Goal: Find specific page/section: Find specific page/section

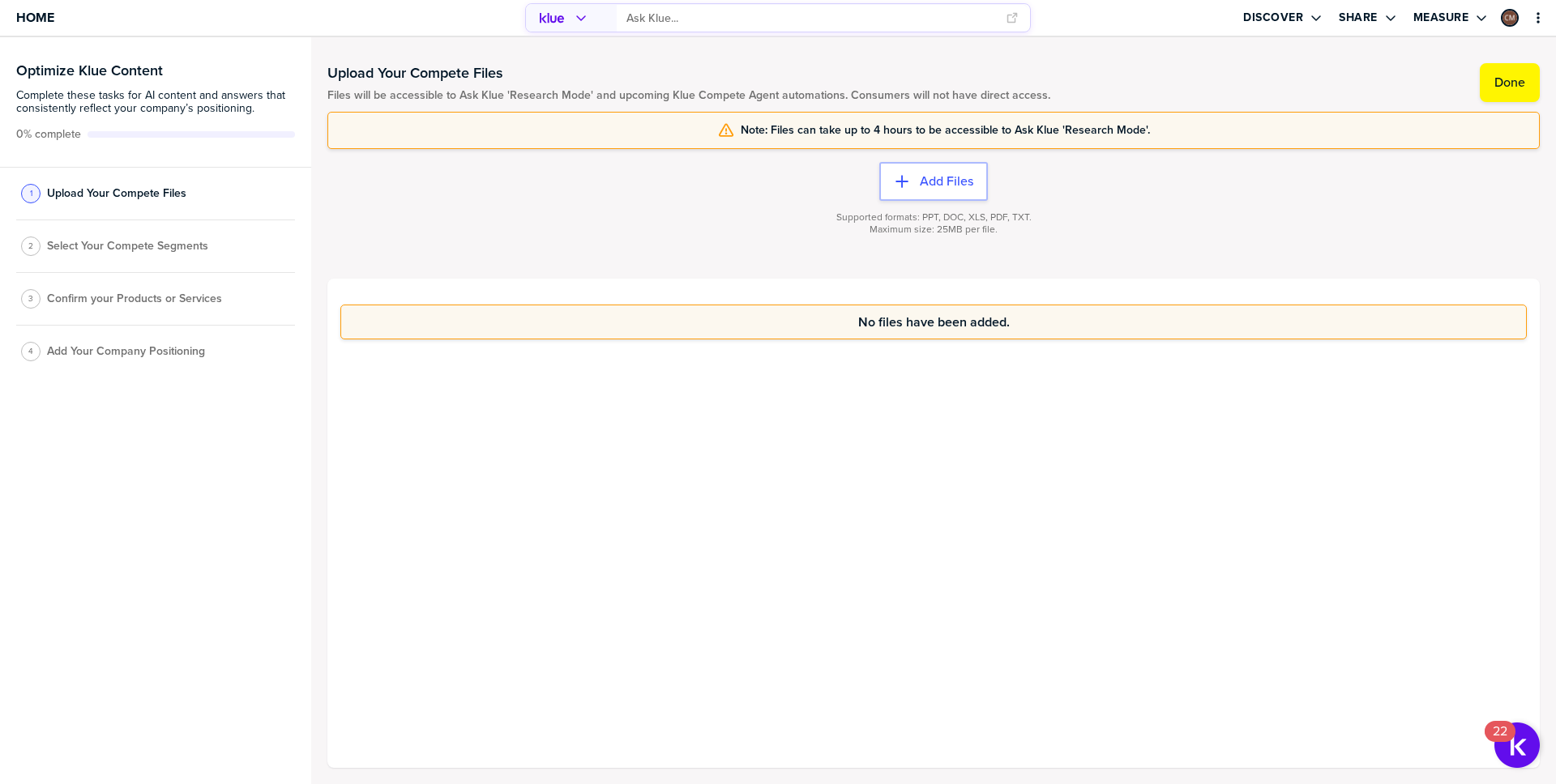
click at [177, 240] on span "Select Your Compete Segments" at bounding box center [127, 246] width 161 height 13
click at [159, 193] on span "Upload Your Compete Files" at bounding box center [117, 194] width 140 height 13
click at [49, 14] on span "Home" at bounding box center [36, 17] width 38 height 14
click at [40, 13] on span "Home" at bounding box center [36, 17] width 38 height 14
